Goal: Information Seeking & Learning: Find specific fact

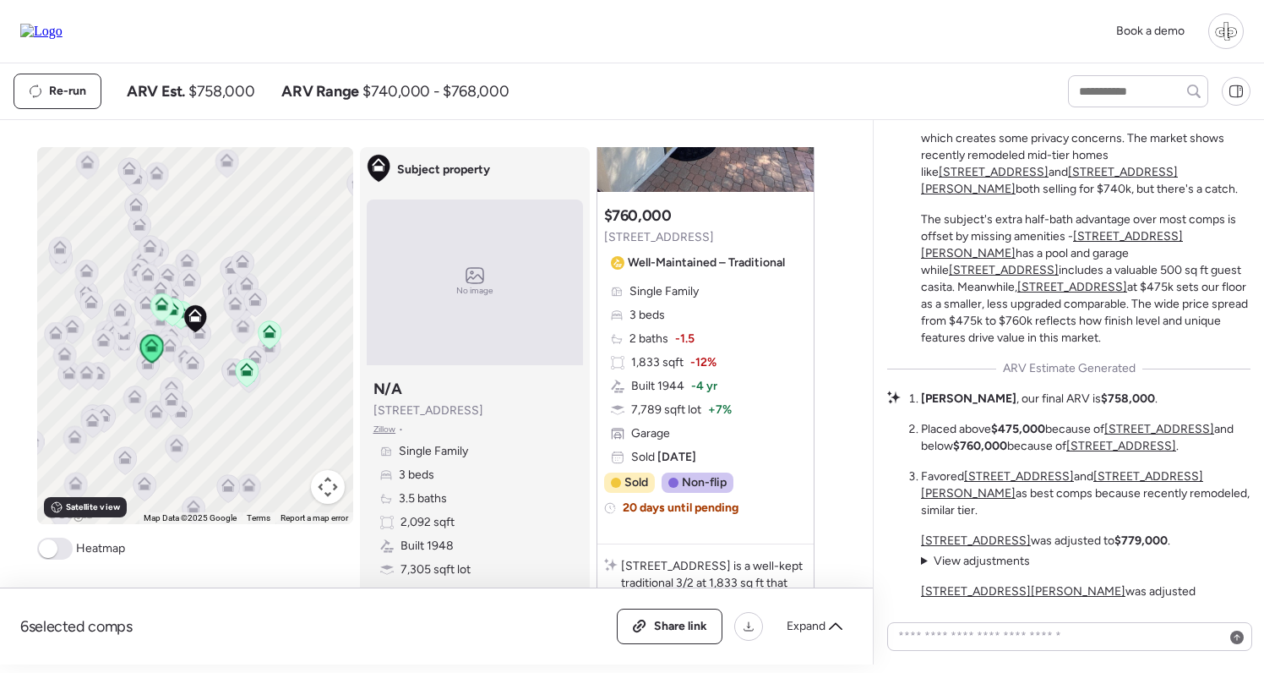
scroll to position [2585, 0]
drag, startPoint x: 466, startPoint y: 413, endPoint x: 373, endPoint y: 415, distance: 93.8
click at [373, 415] on div "Subject property N/A 4401 N 9th Ave Zillow • Single Family 3 beds 3.5 baths 2,0…" at bounding box center [475, 490] width 216 height 237
copy span "4401 N 9th Ave"
click at [840, 134] on div "6 selected comps All (6) ARV (6) As-is (0) Share link Expand Comps list To acti…" at bounding box center [433, 392] width 866 height 544
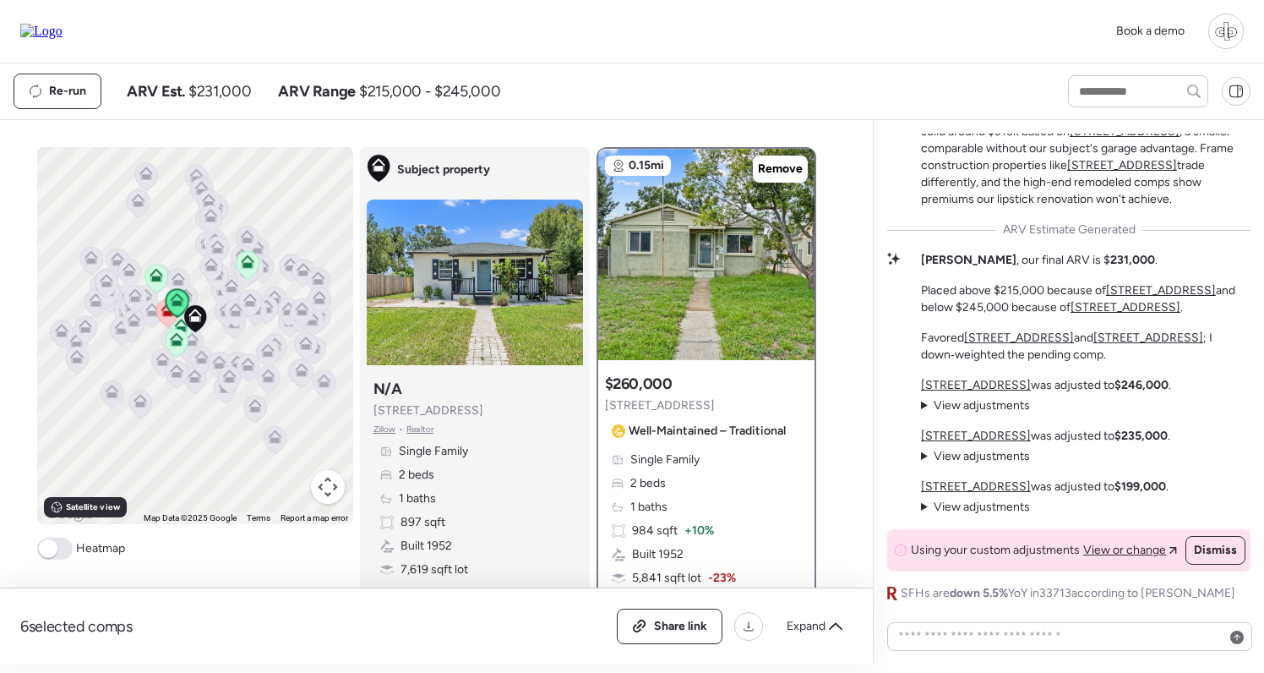
scroll to position [505, 0]
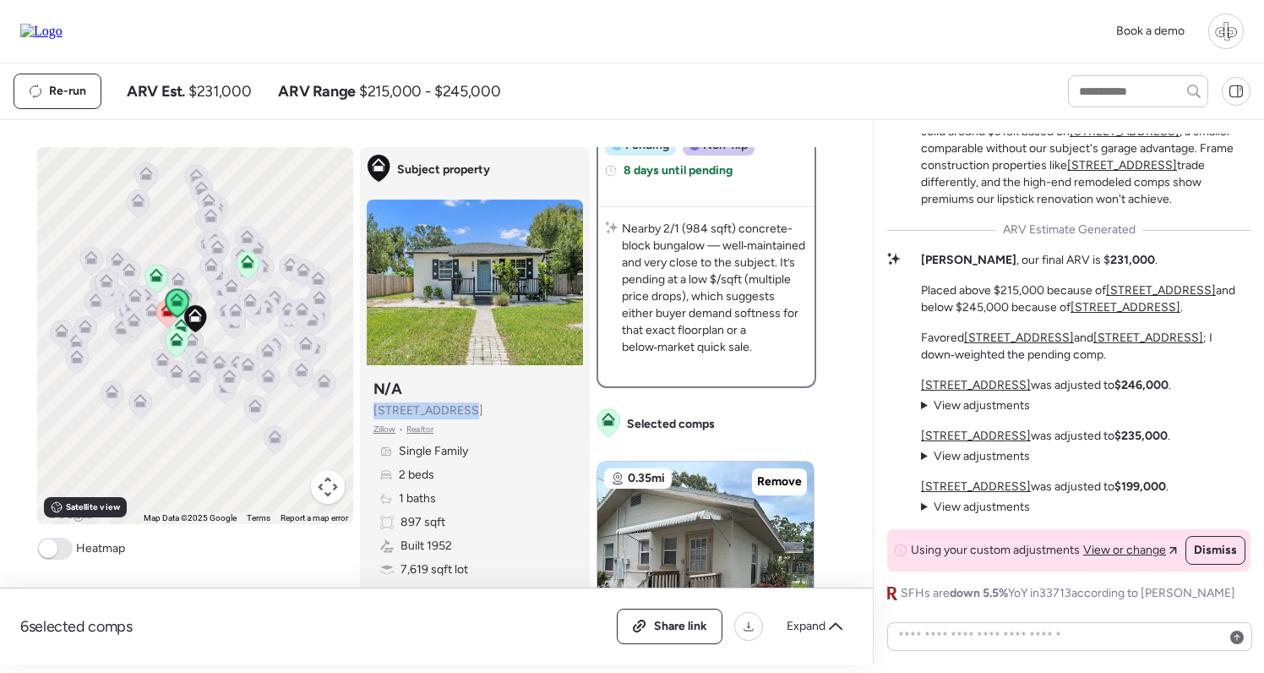
drag, startPoint x: 471, startPoint y: 410, endPoint x: 371, endPoint y: 411, distance: 99.7
click at [371, 411] on div "Subject property N/A 2234 36th Ave N Zillow • Realtor Single Family 2 beds 1 ba…" at bounding box center [475, 490] width 216 height 237
copy span "2234 36th Ave N"
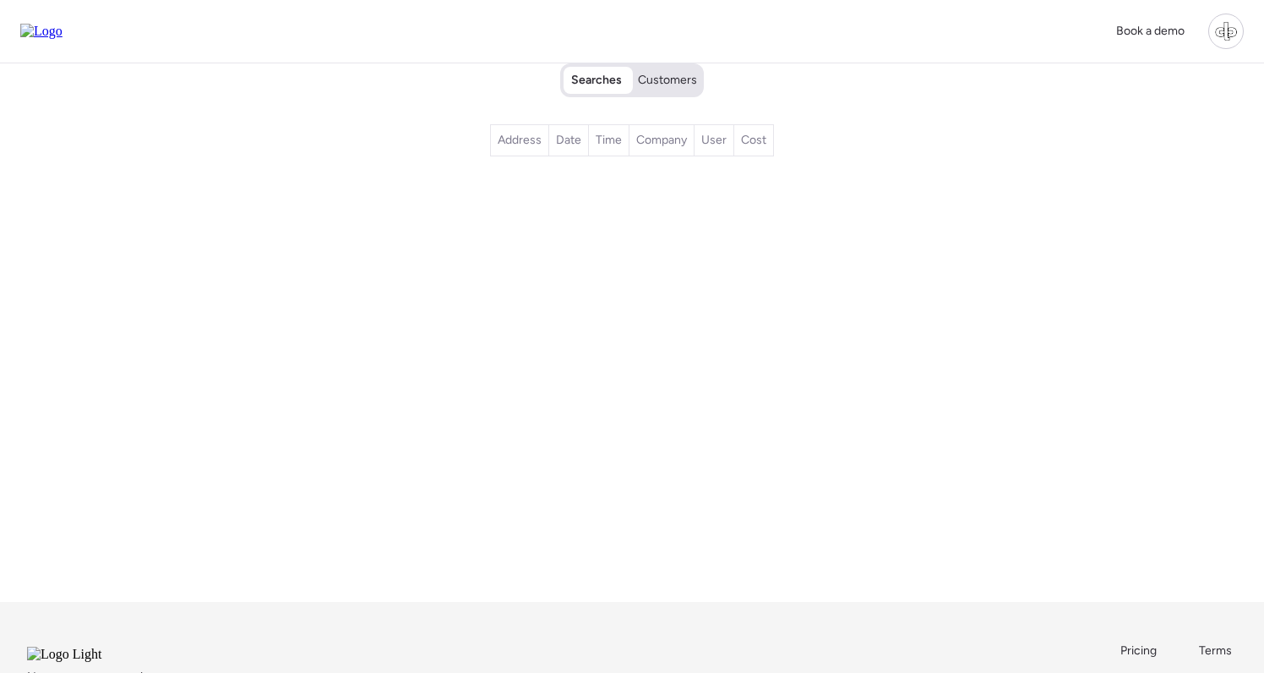
click at [671, 77] on span "Customers" at bounding box center [667, 80] width 59 height 17
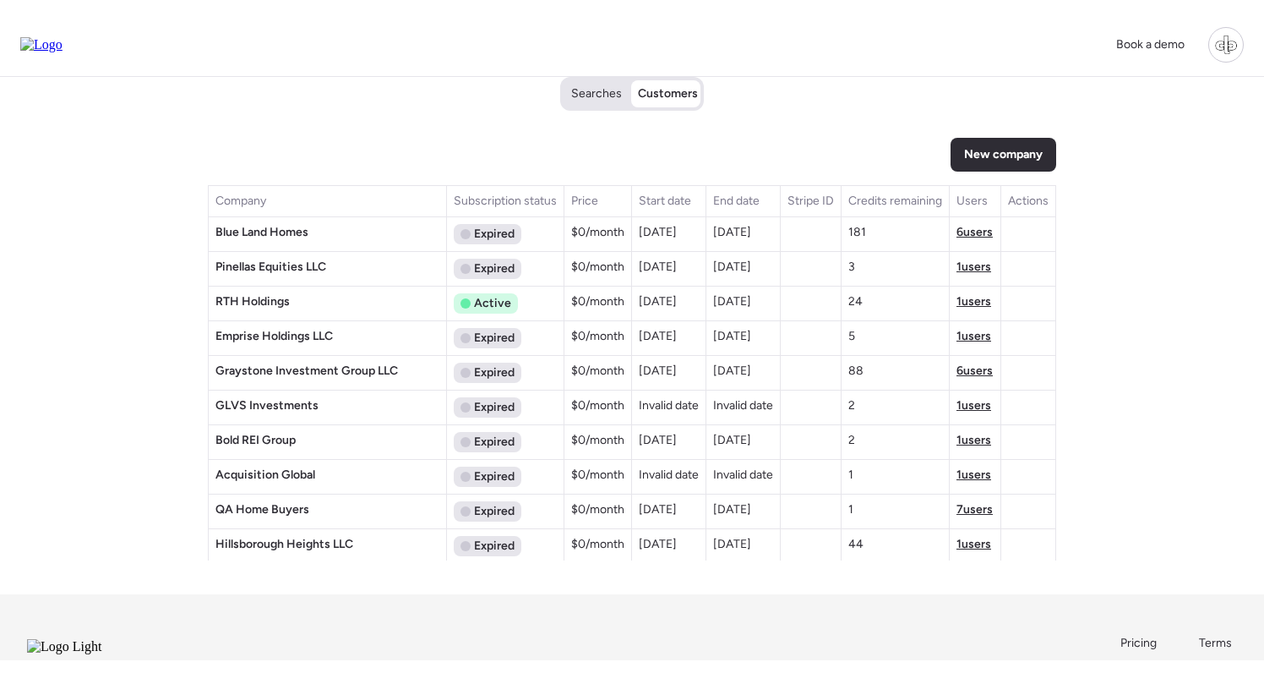
scroll to position [1339, 0]
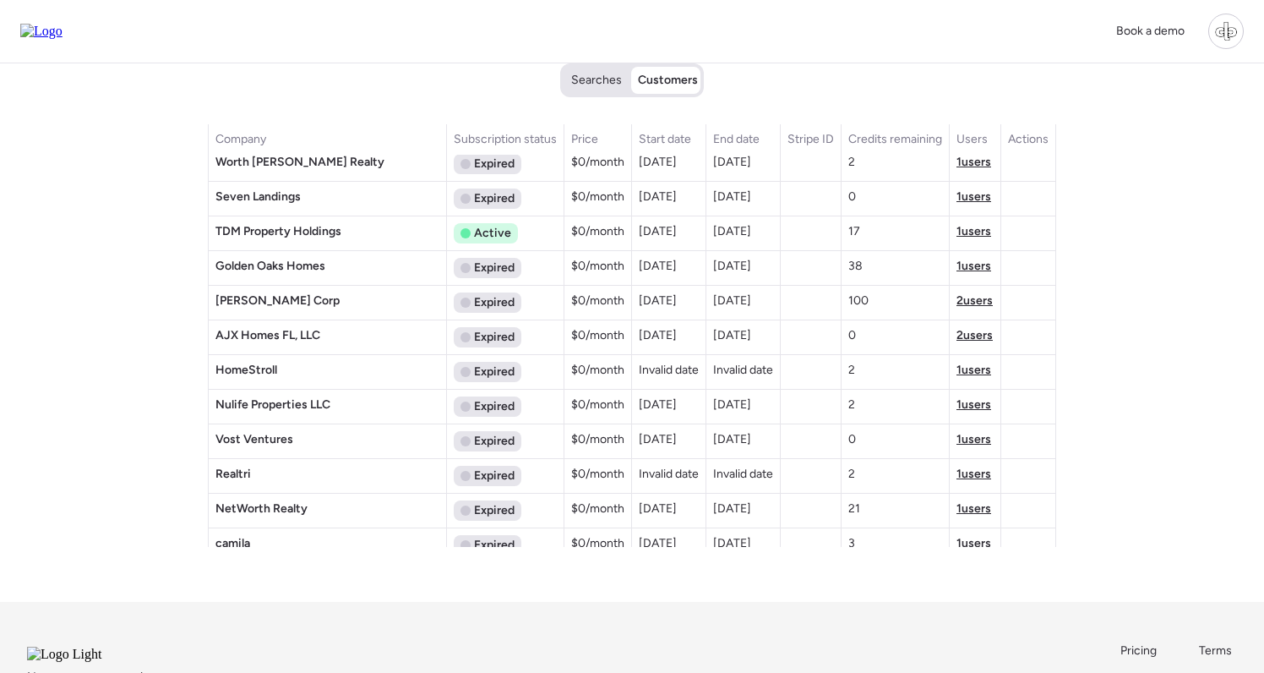
click at [965, 337] on span "2 users" at bounding box center [975, 335] width 36 height 14
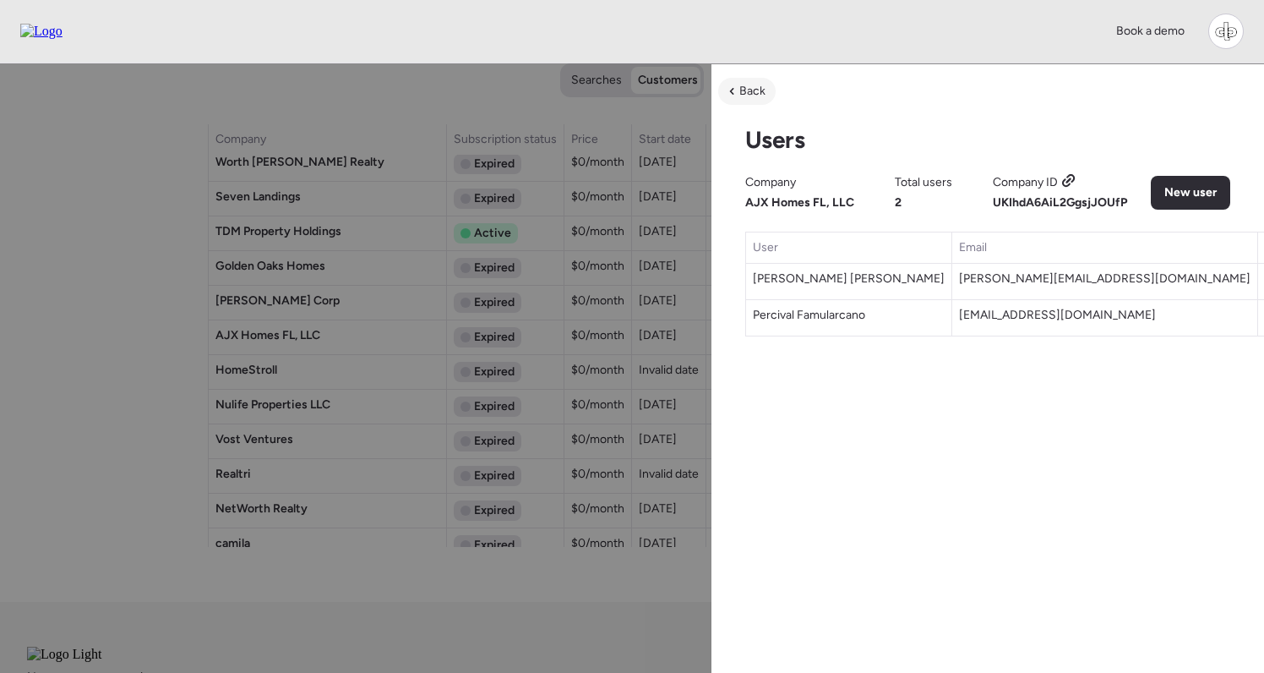
click at [743, 78] on div "Back" at bounding box center [746, 91] width 57 height 27
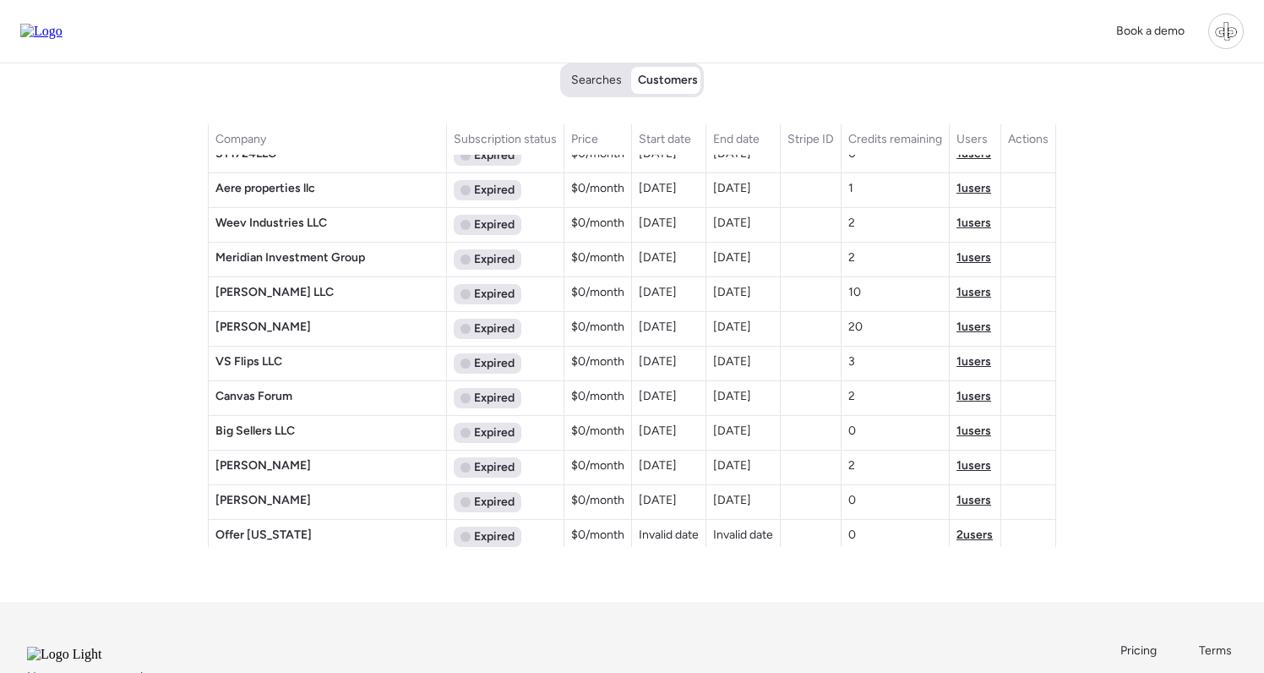
scroll to position [2649, 0]
